Goal: Information Seeking & Learning: Understand process/instructions

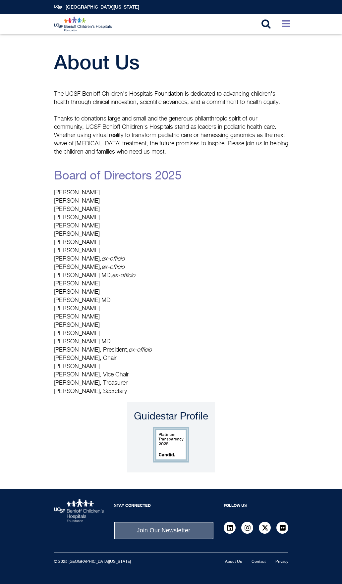
click at [285, 27] on icon at bounding box center [285, 24] width 9 height 10
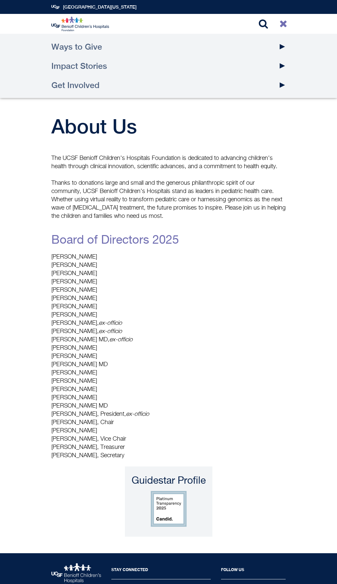
click at [108, 47] on link "Ways to Give" at bounding box center [168, 46] width 234 height 19
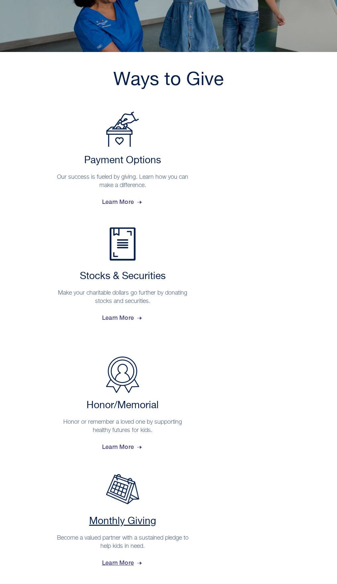
scroll to position [99, 0]
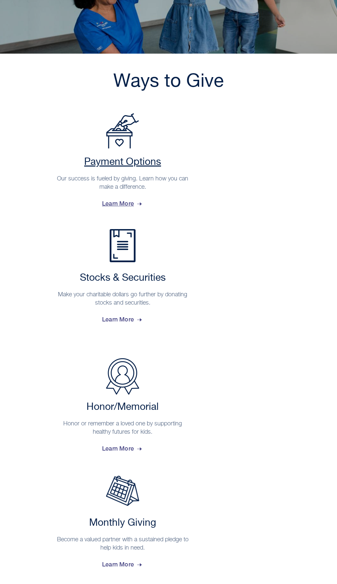
click at [131, 162] on h2 "Payment Options" at bounding box center [123, 162] width 136 height 12
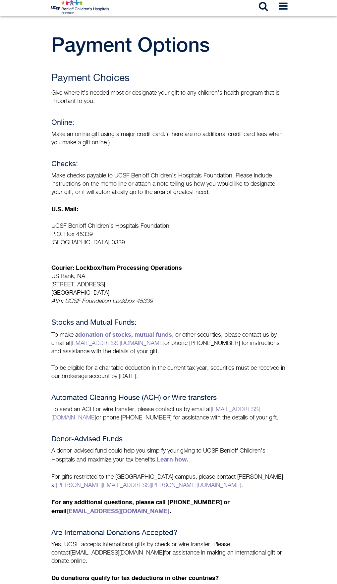
scroll to position [33, 0]
